Goal: Navigation & Orientation: Find specific page/section

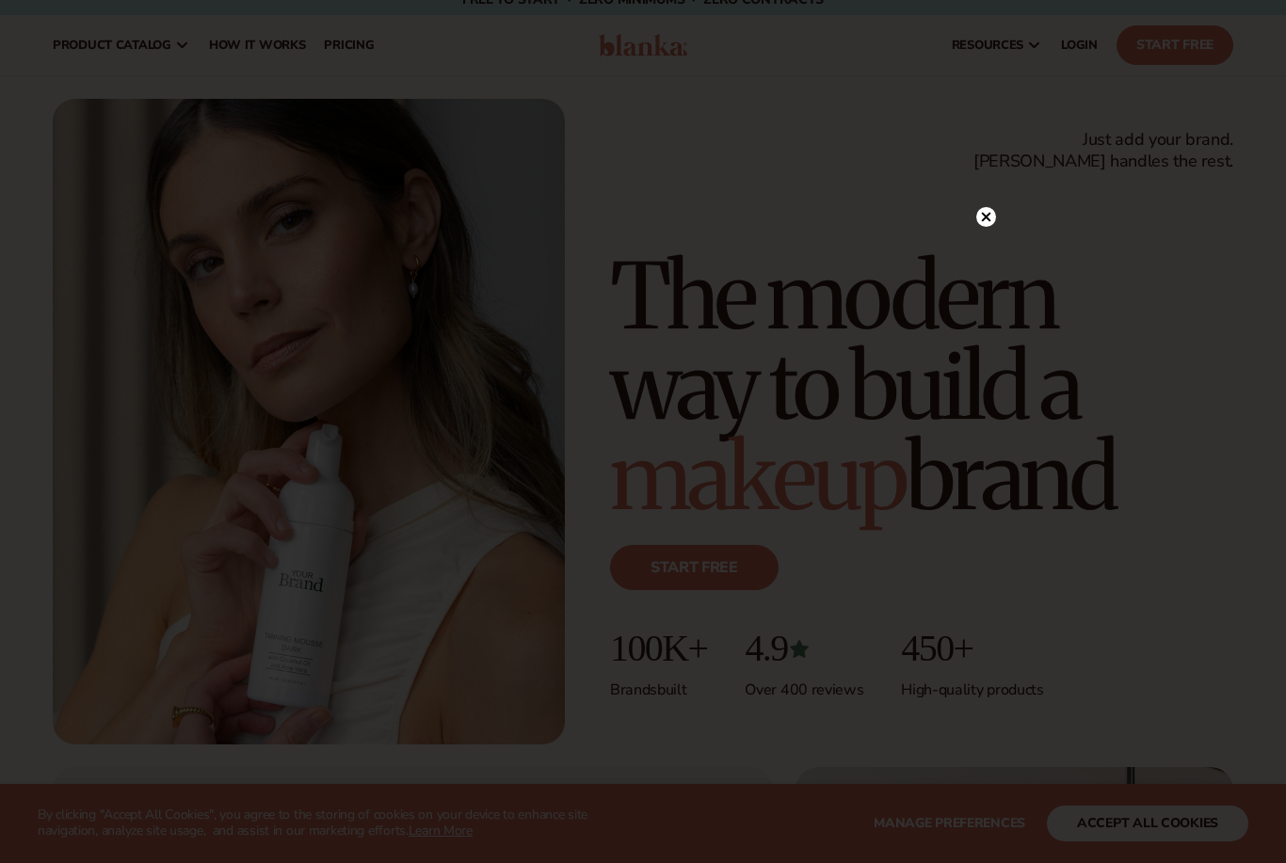
scroll to position [8, 0]
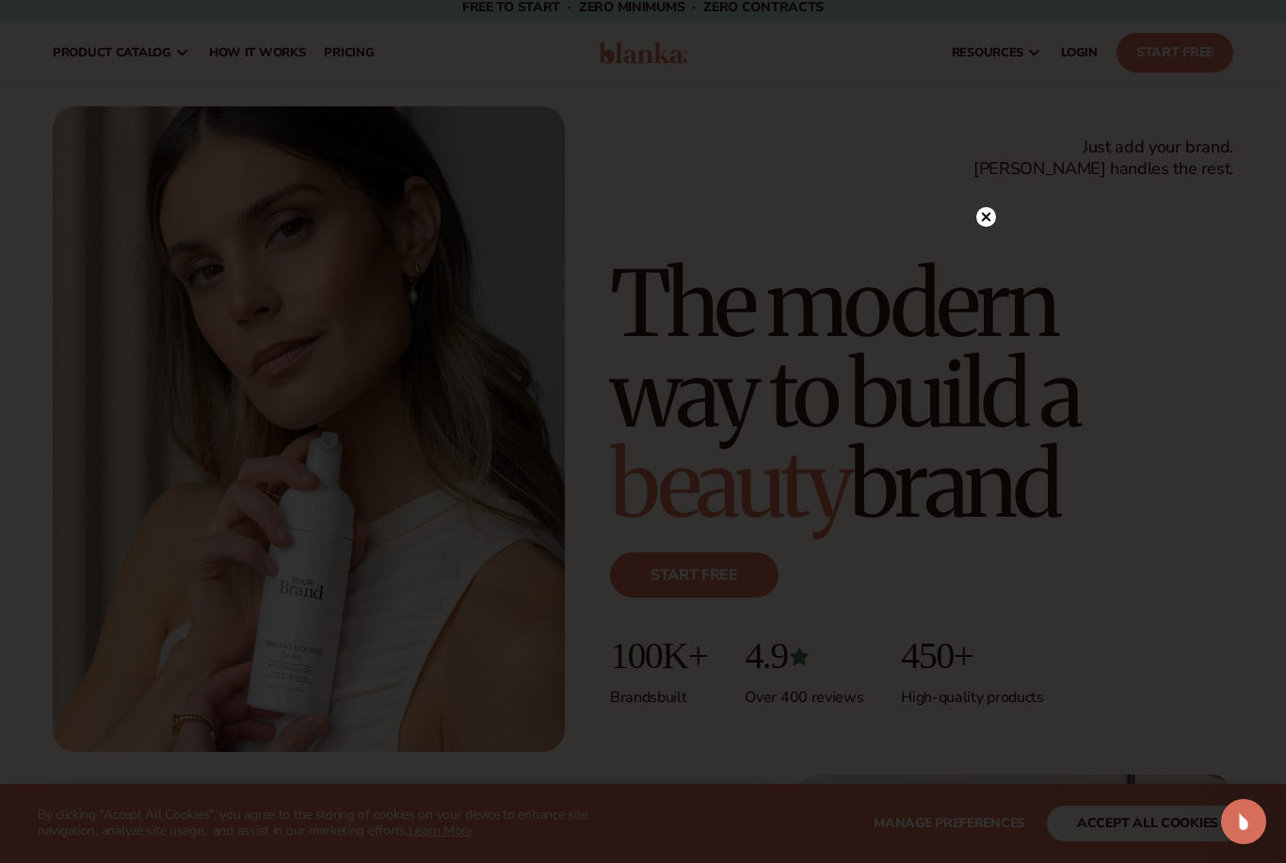
click at [983, 222] on icon at bounding box center [986, 217] width 9 height 9
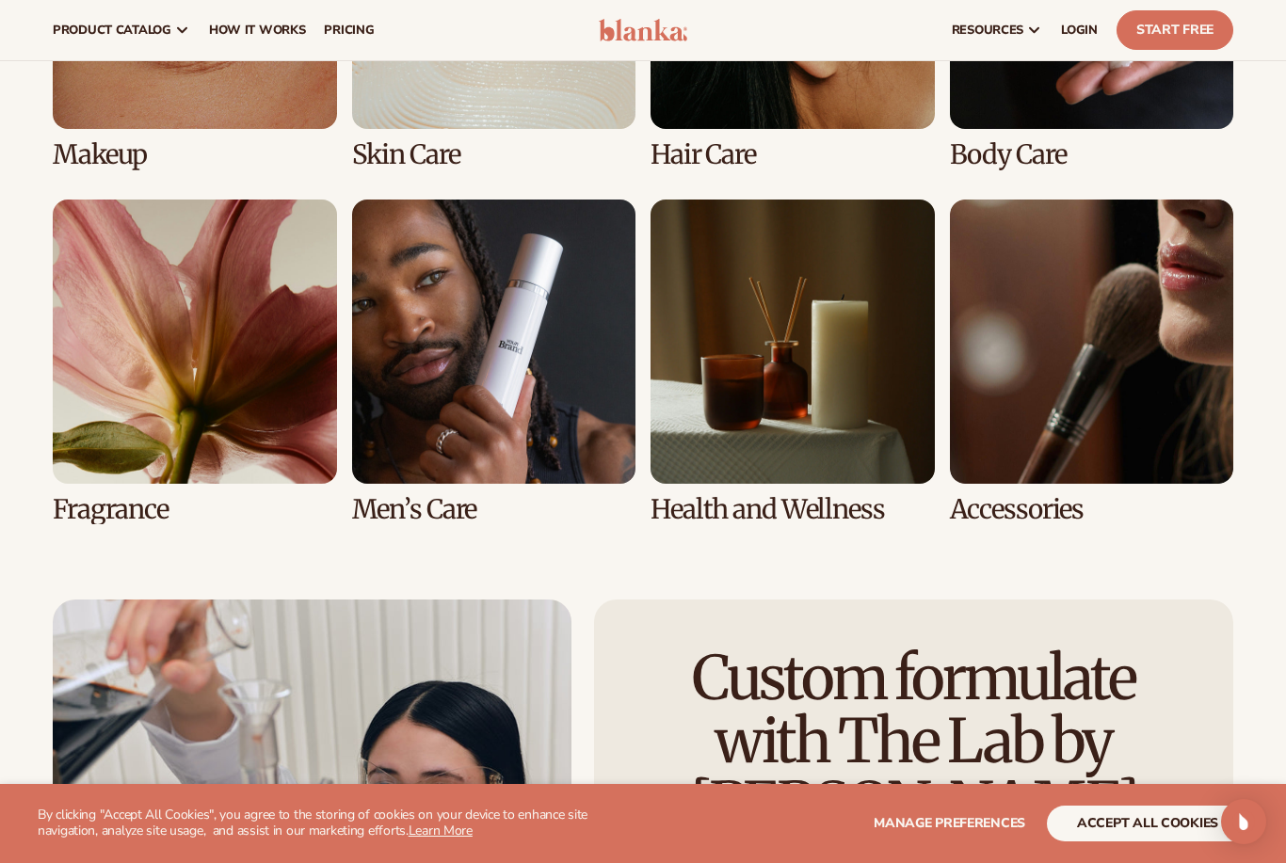
scroll to position [3800, 0]
click at [831, 485] on link "7 / 8" at bounding box center [793, 363] width 284 height 324
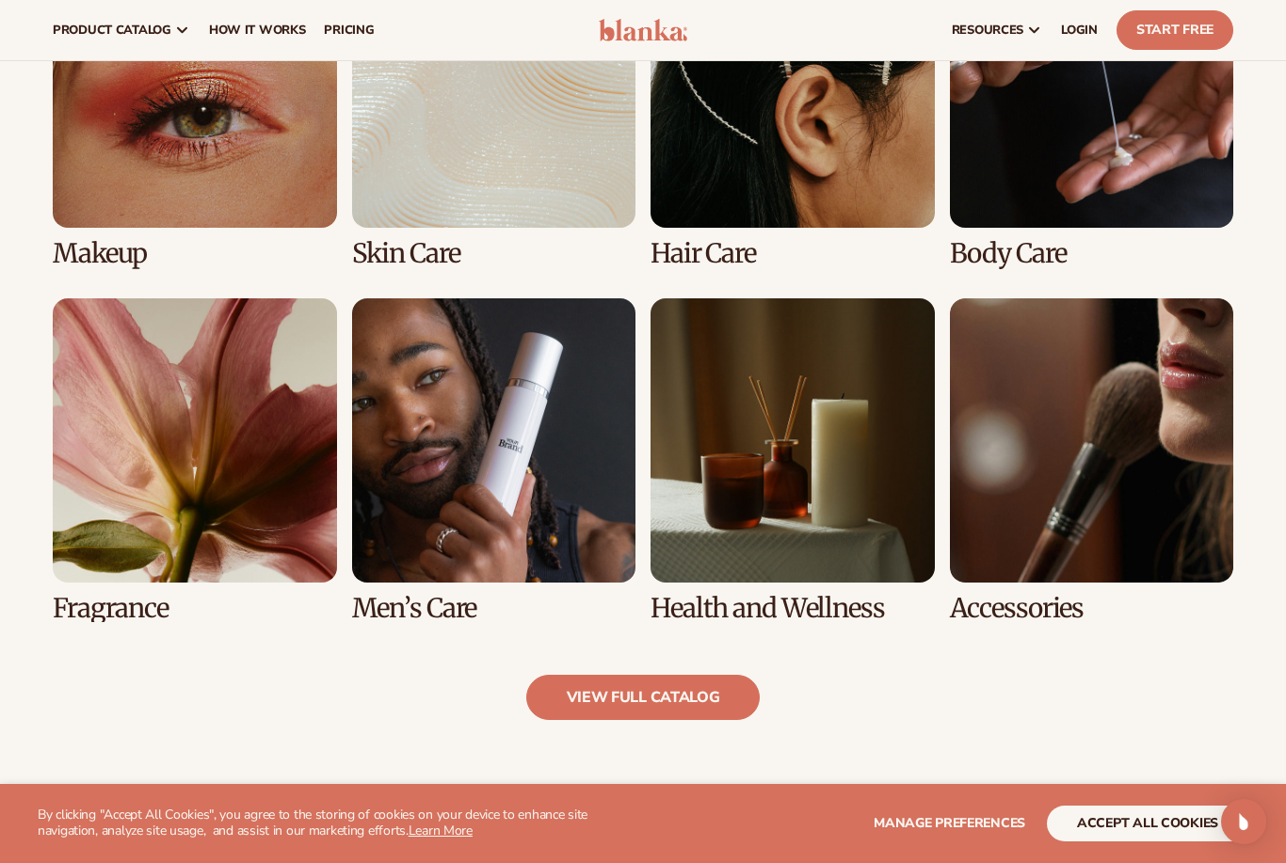
scroll to position [1457, 0]
click at [1126, 492] on link "8 / 8" at bounding box center [1092, 461] width 284 height 324
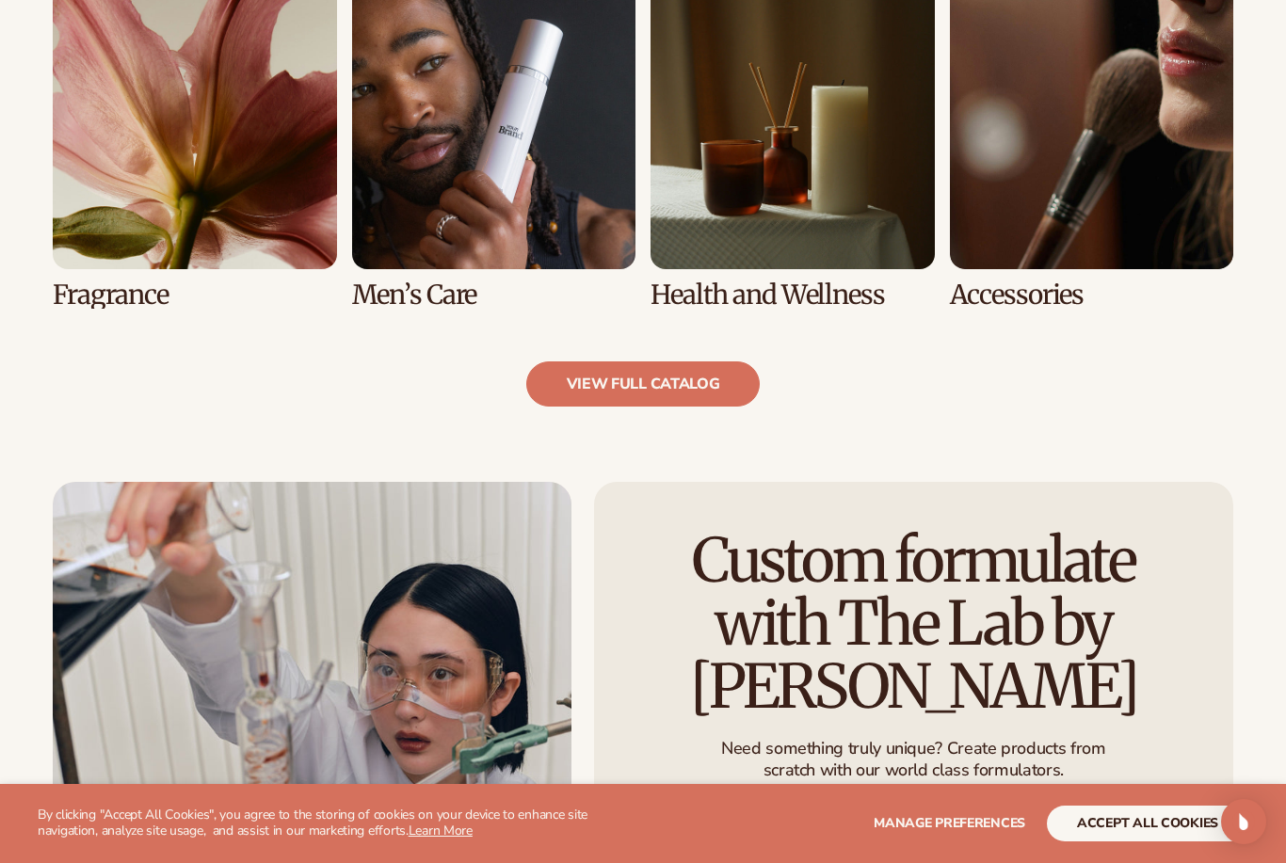
scroll to position [1774, 0]
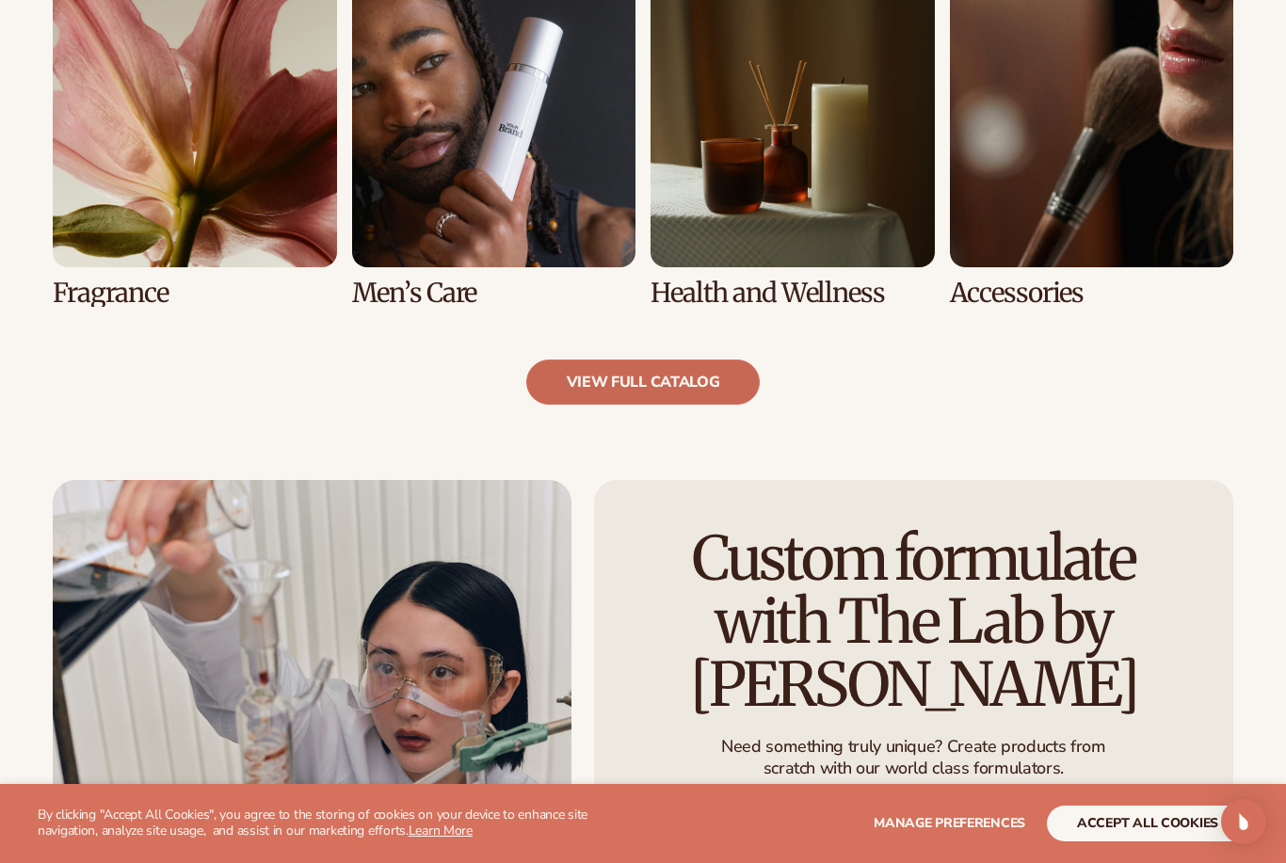
click at [704, 366] on link "view full catalog" at bounding box center [643, 382] width 234 height 45
